Goal: Navigation & Orientation: Find specific page/section

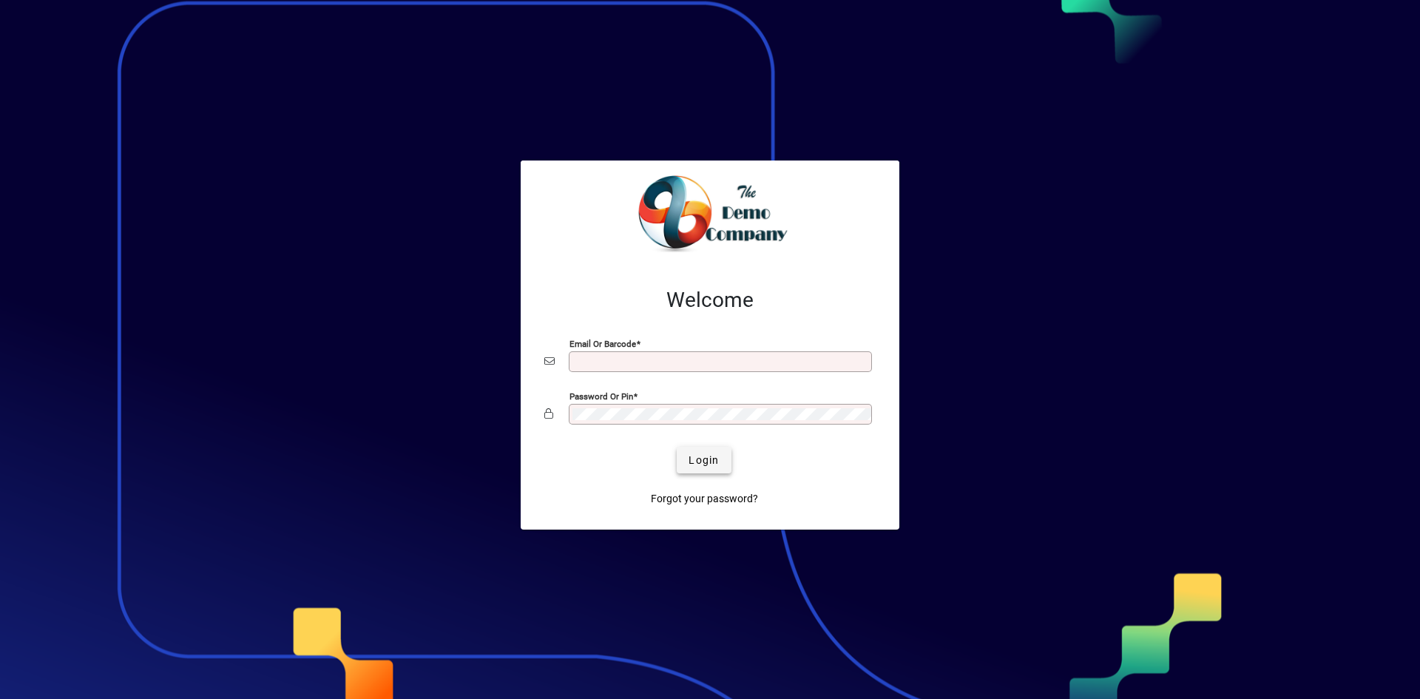
type input "**********"
click at [698, 457] on span "Login" at bounding box center [704, 461] width 30 height 16
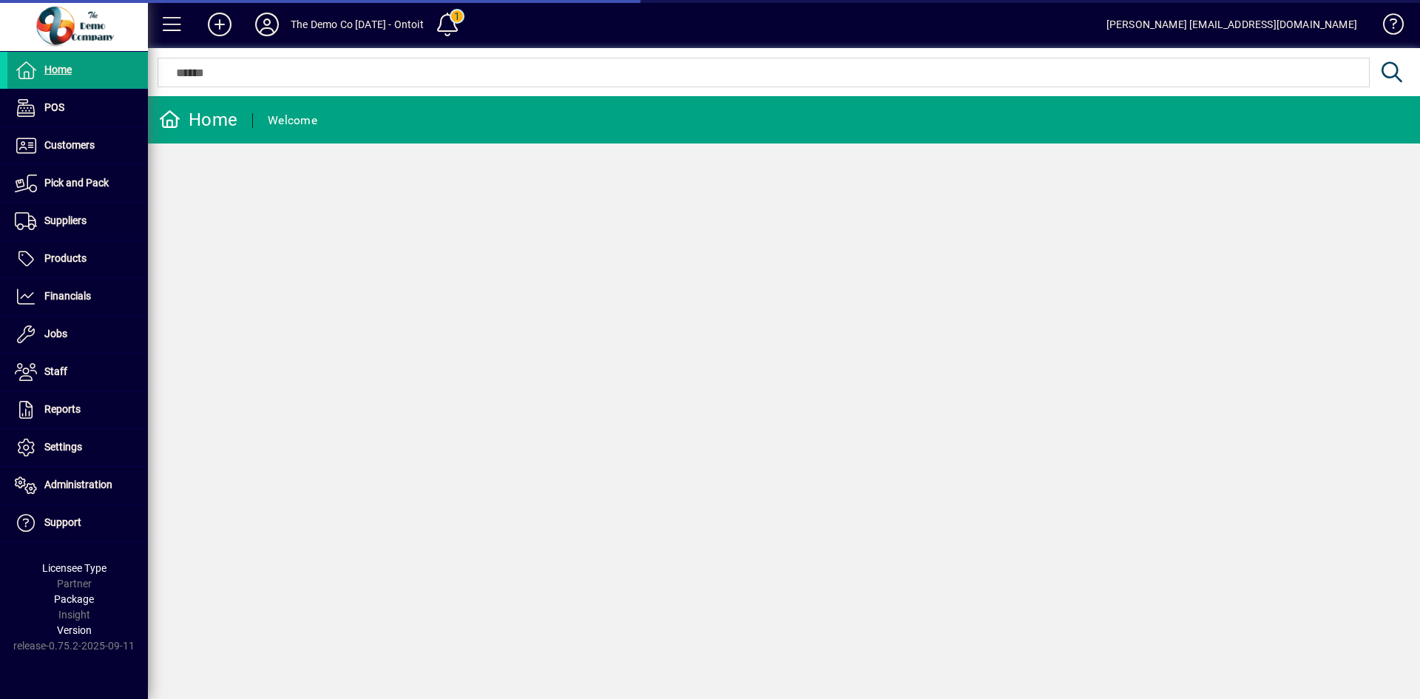
click at [269, 25] on icon at bounding box center [267, 25] width 30 height 24
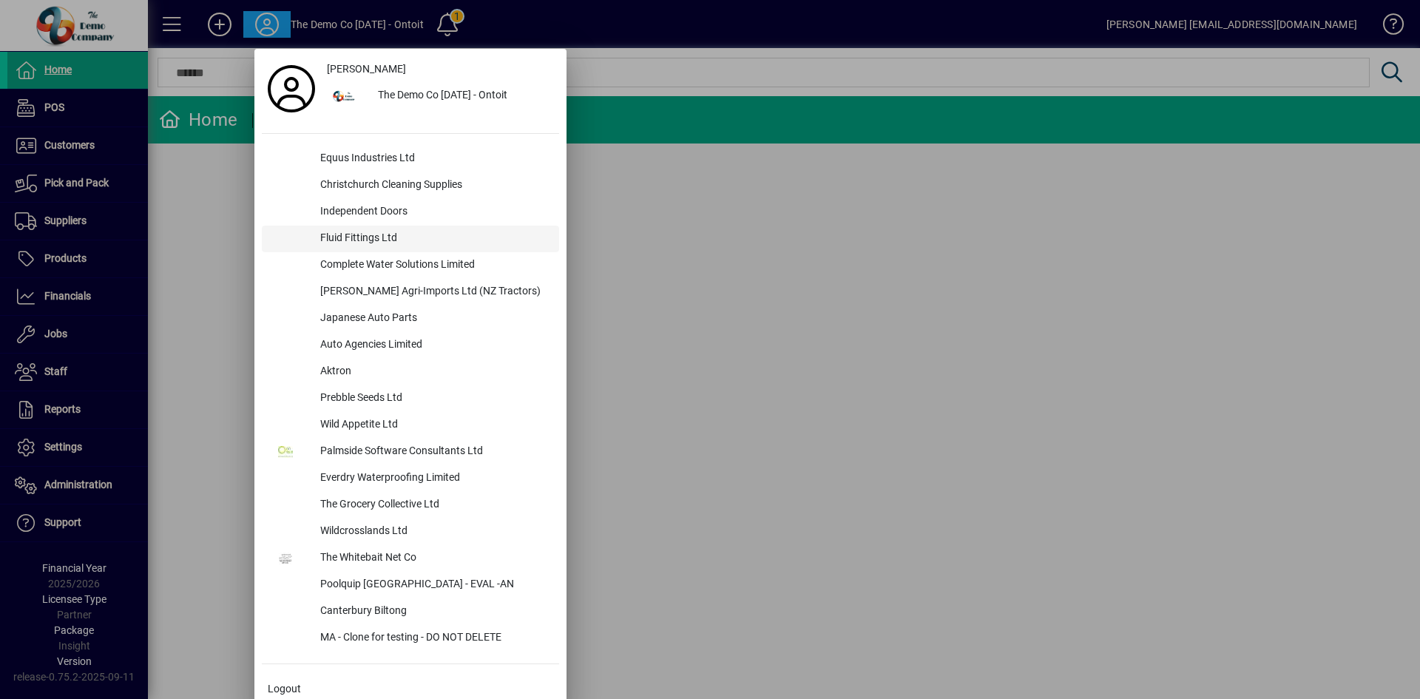
click at [344, 238] on div "Fluid Fittings Ltd" at bounding box center [433, 239] width 251 height 27
